Goal: Transaction & Acquisition: Purchase product/service

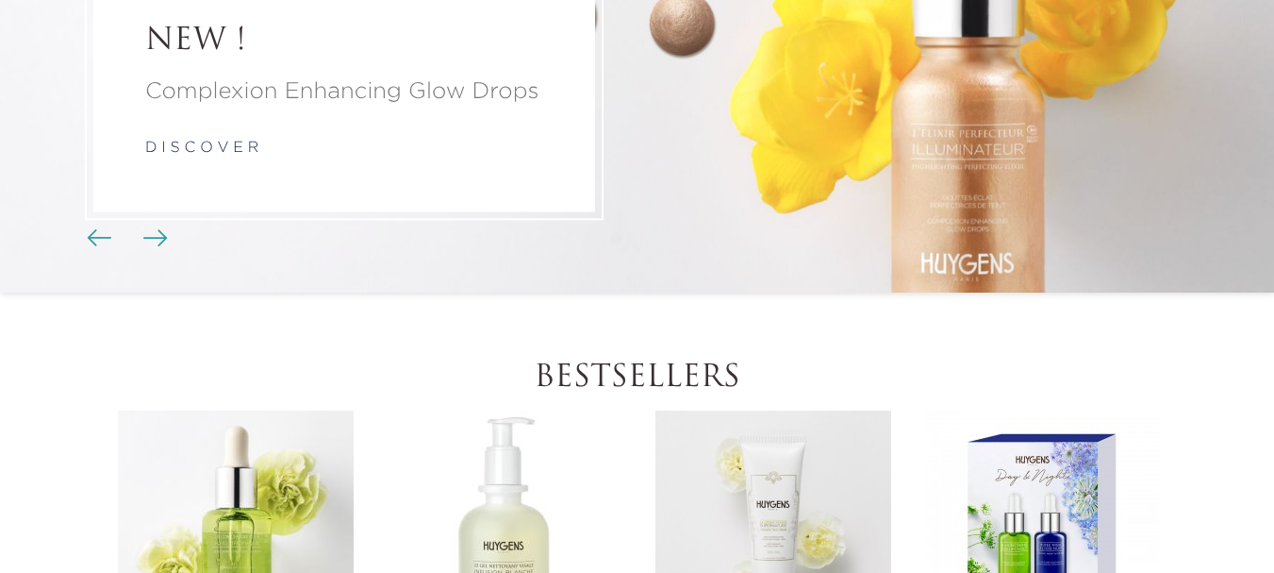
scroll to position [472, 0]
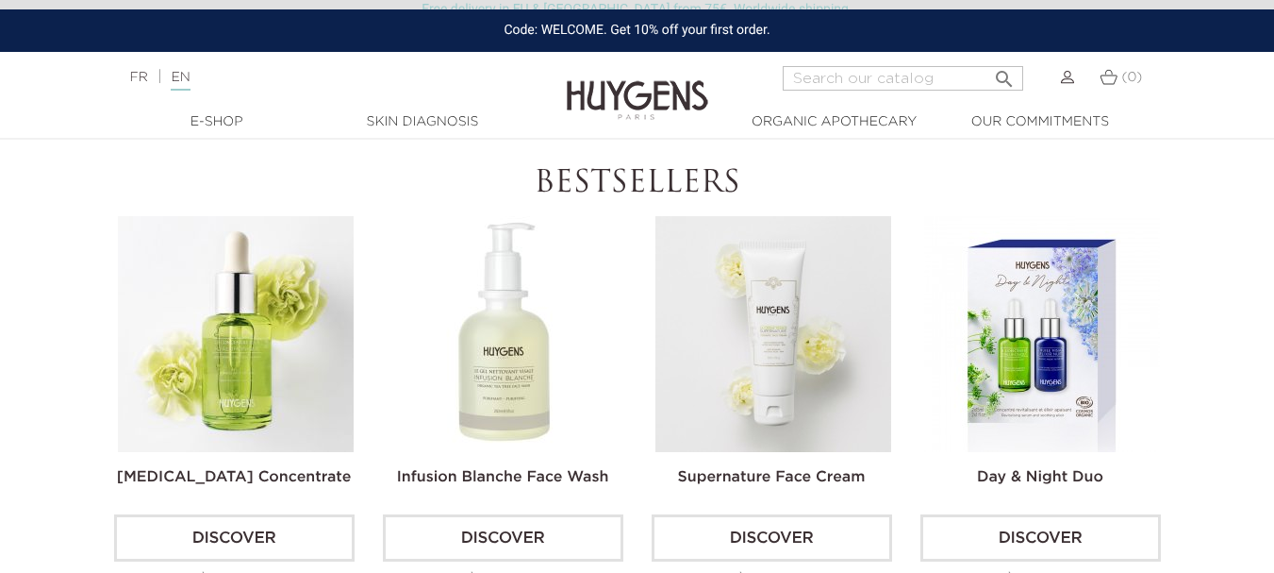
click at [750, 268] on img at bounding box center [774, 334] width 236 height 236
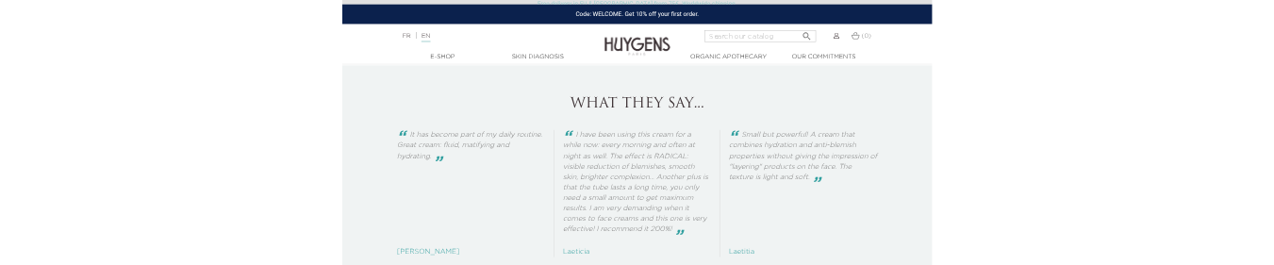
scroll to position [1729, 0]
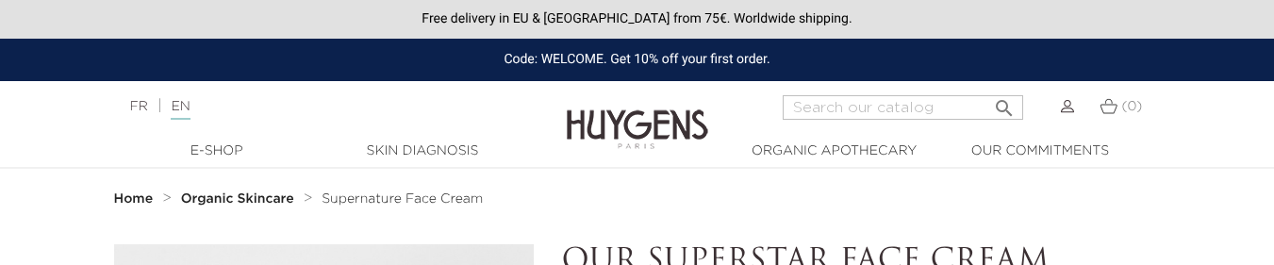
scroll to position [1729, 0]
